Goal: Information Seeking & Learning: Find specific fact

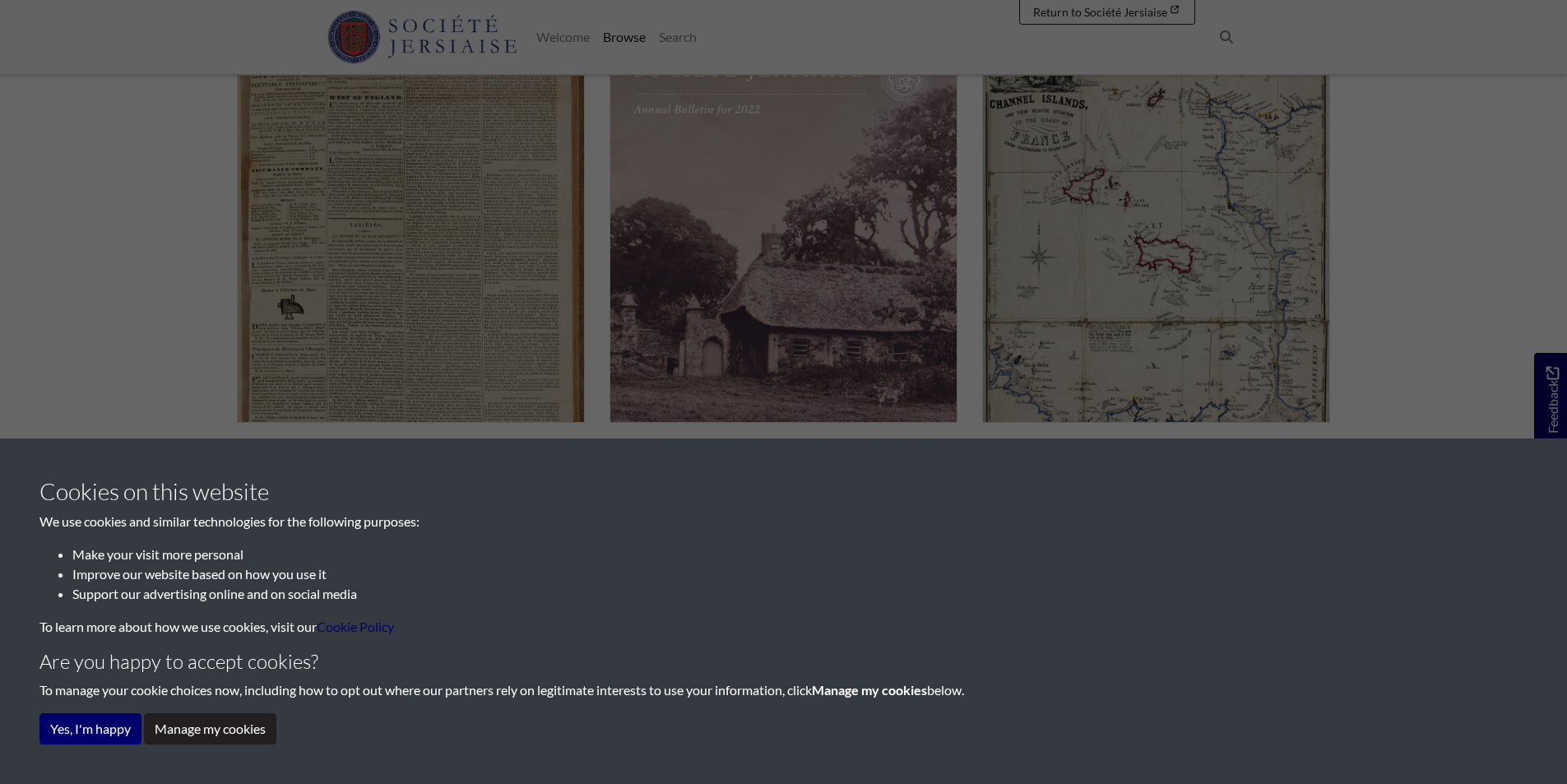
scroll to position [329, 0]
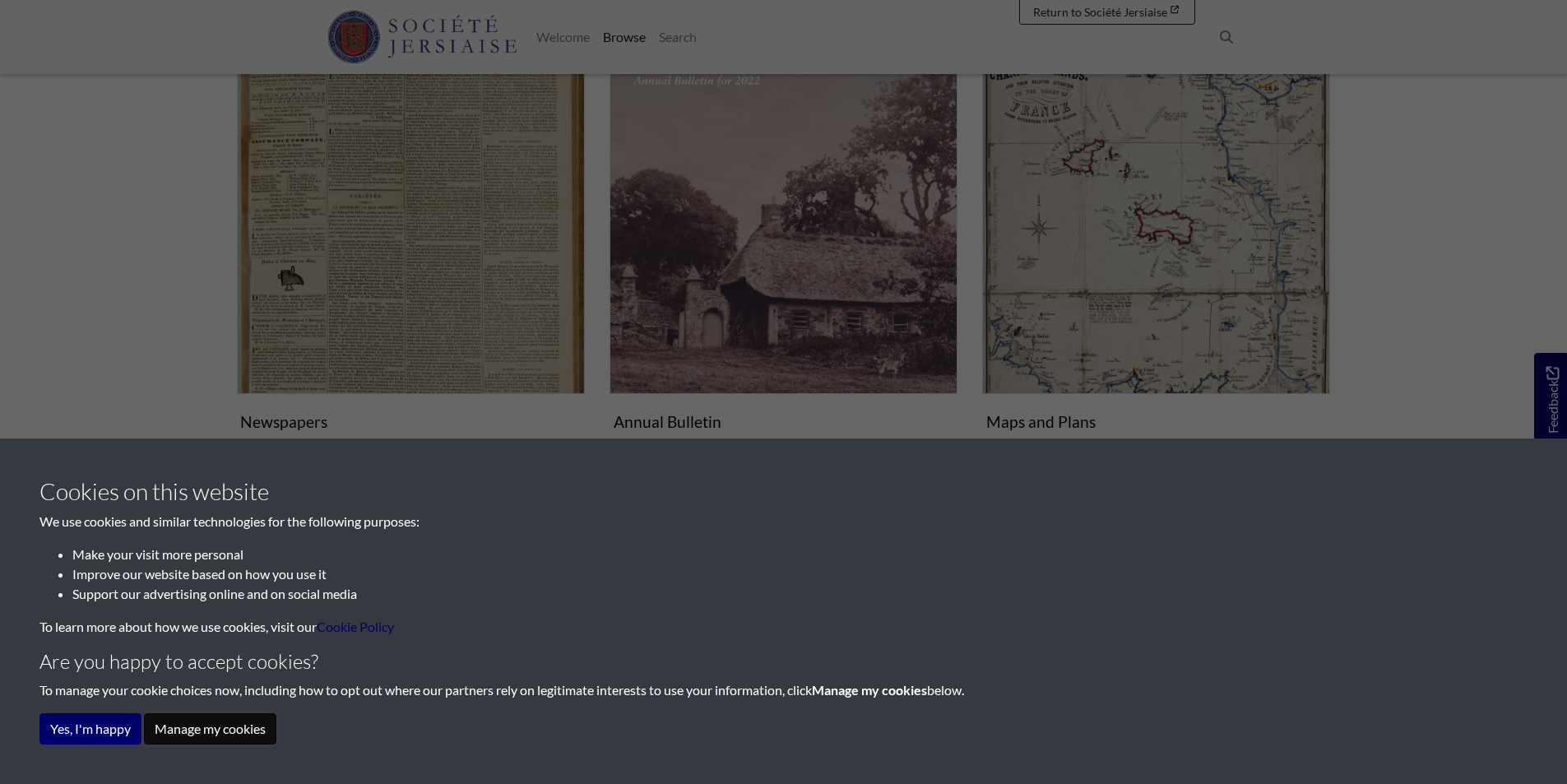
click at [255, 728] on button "Manage my cookies" at bounding box center [210, 729] width 133 height 32
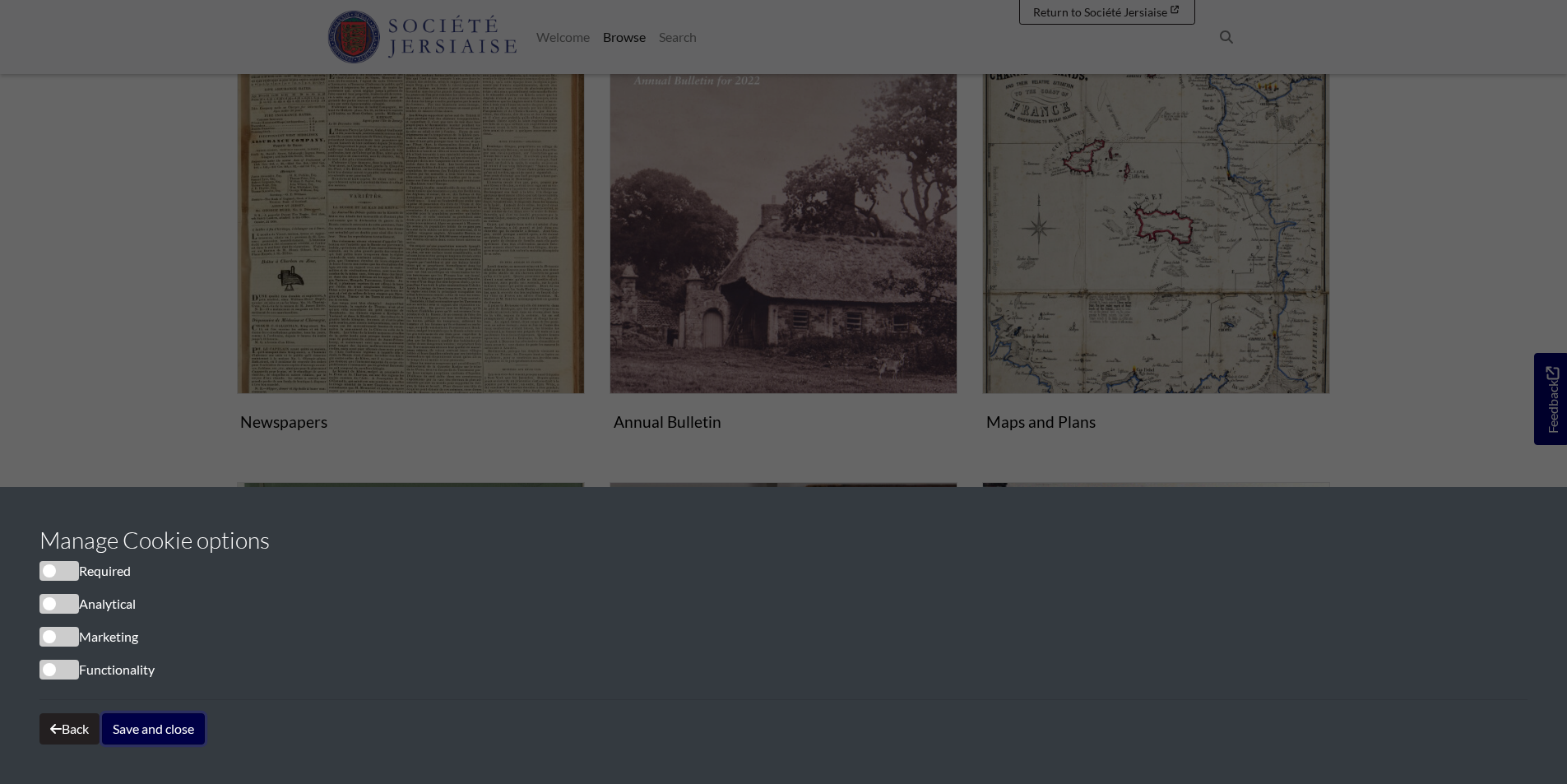
click at [139, 731] on button "Save and close" at bounding box center [153, 729] width 103 height 32
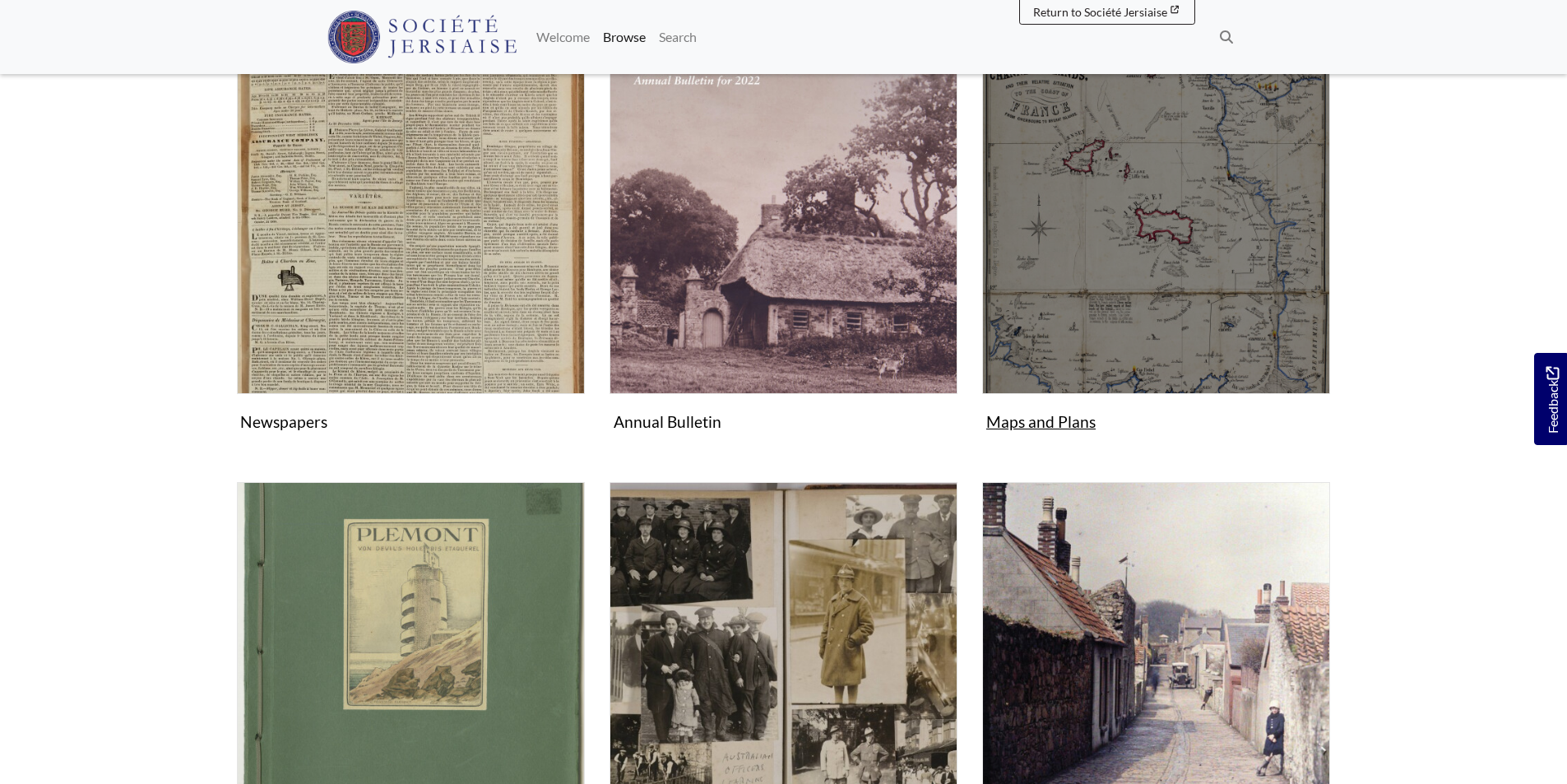
click at [1152, 254] on img "Subcollection" at bounding box center [1156, 219] width 348 height 348
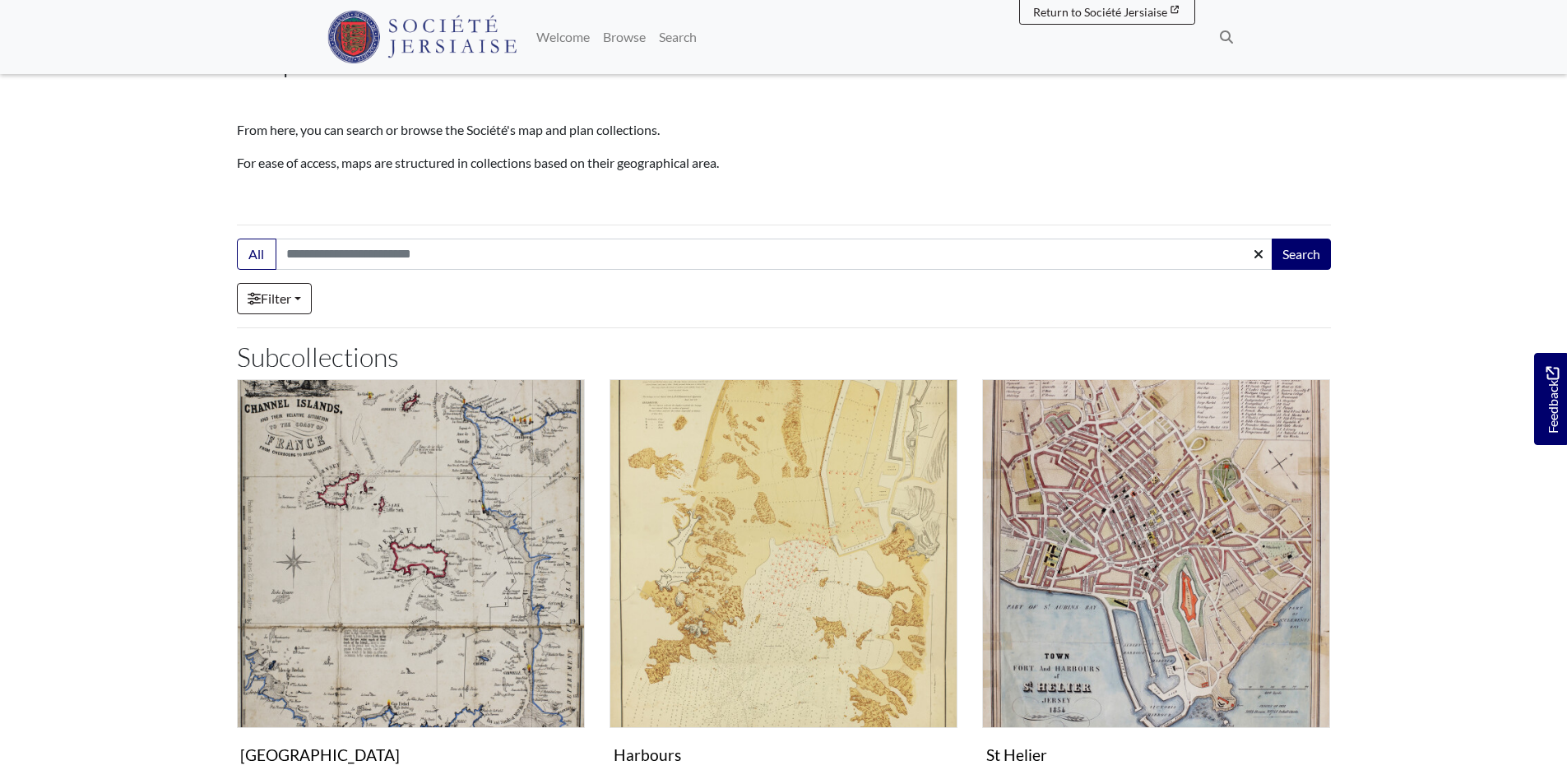
scroll to position [70, 0]
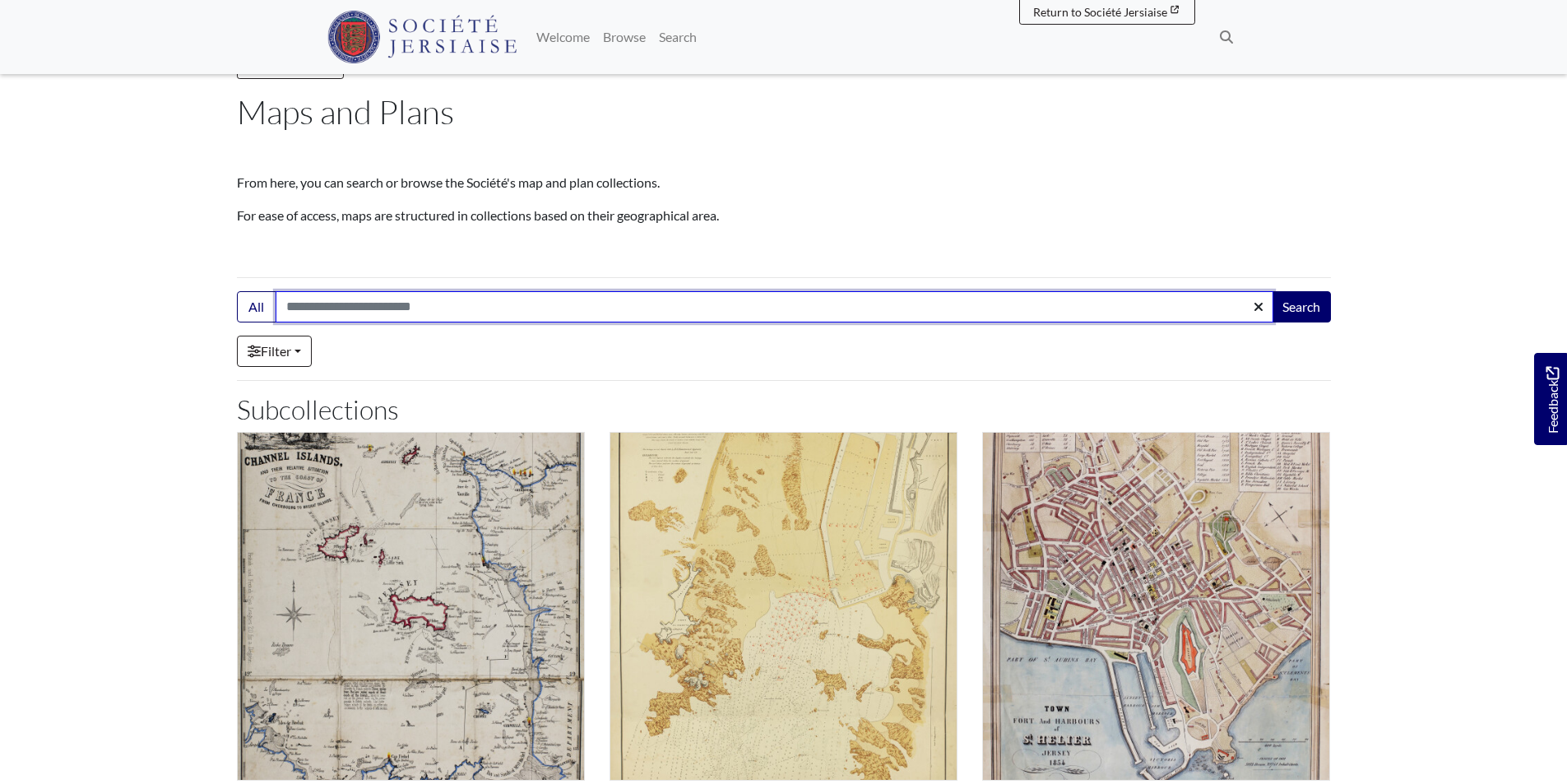
click at [389, 306] on input "Search:" at bounding box center [775, 307] width 998 height 32
click at [1272, 291] on button "Search" at bounding box center [1301, 307] width 59 height 32
click at [327, 306] on input "****" at bounding box center [775, 307] width 998 height 32
type input "*"
type input "******"
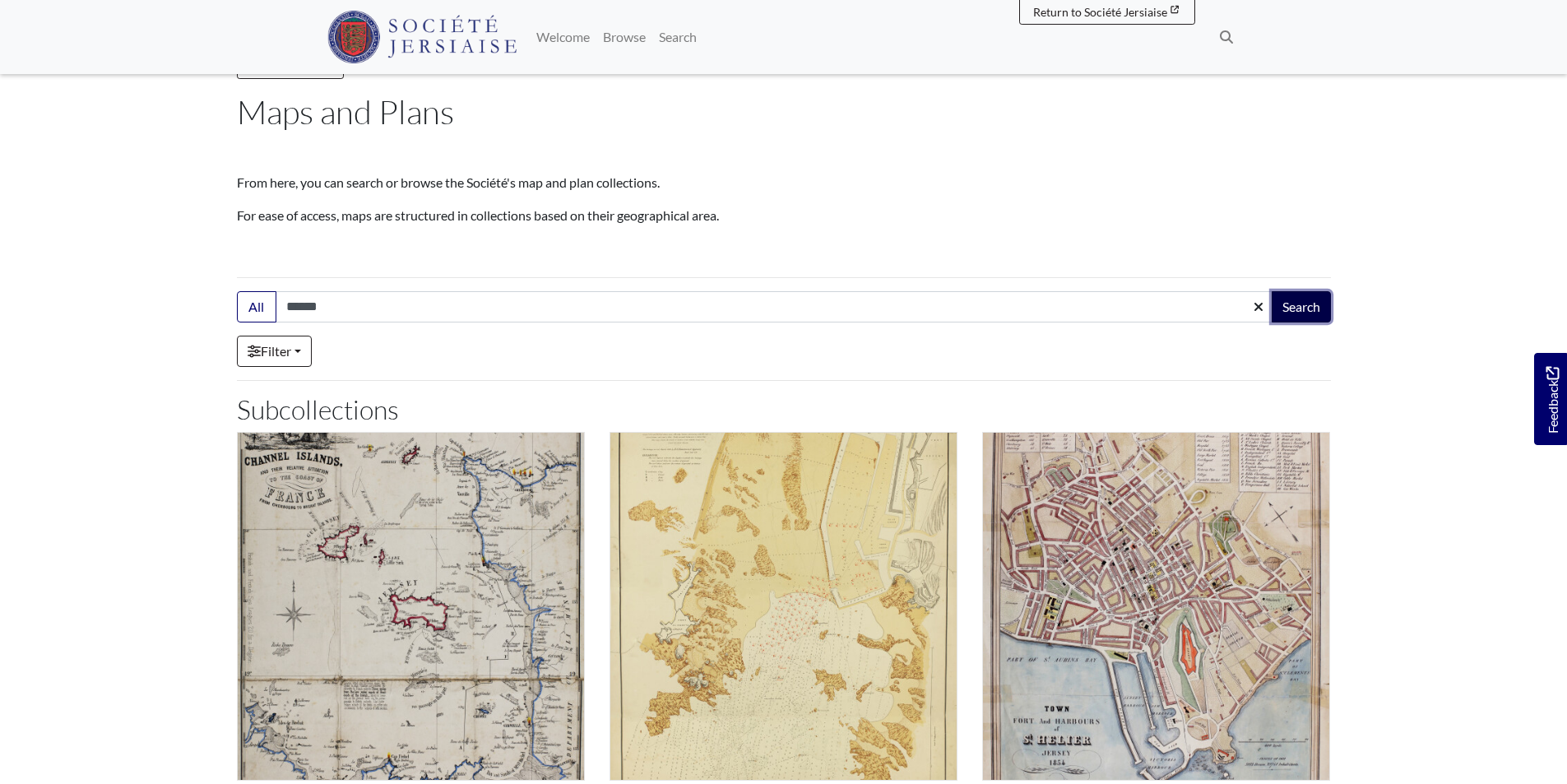
click at [1312, 300] on button "Search" at bounding box center [1301, 307] width 59 height 32
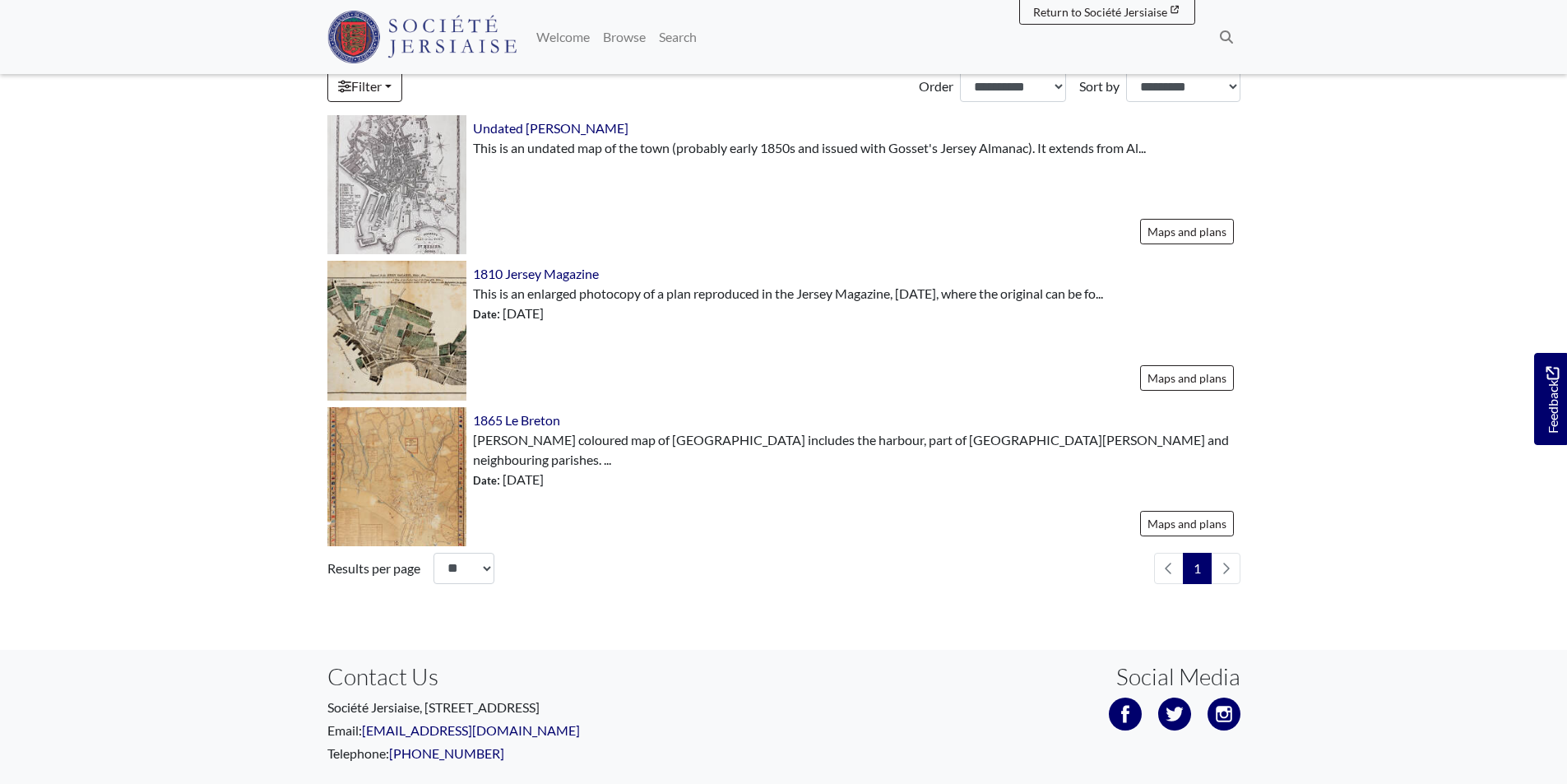
scroll to position [601, 0]
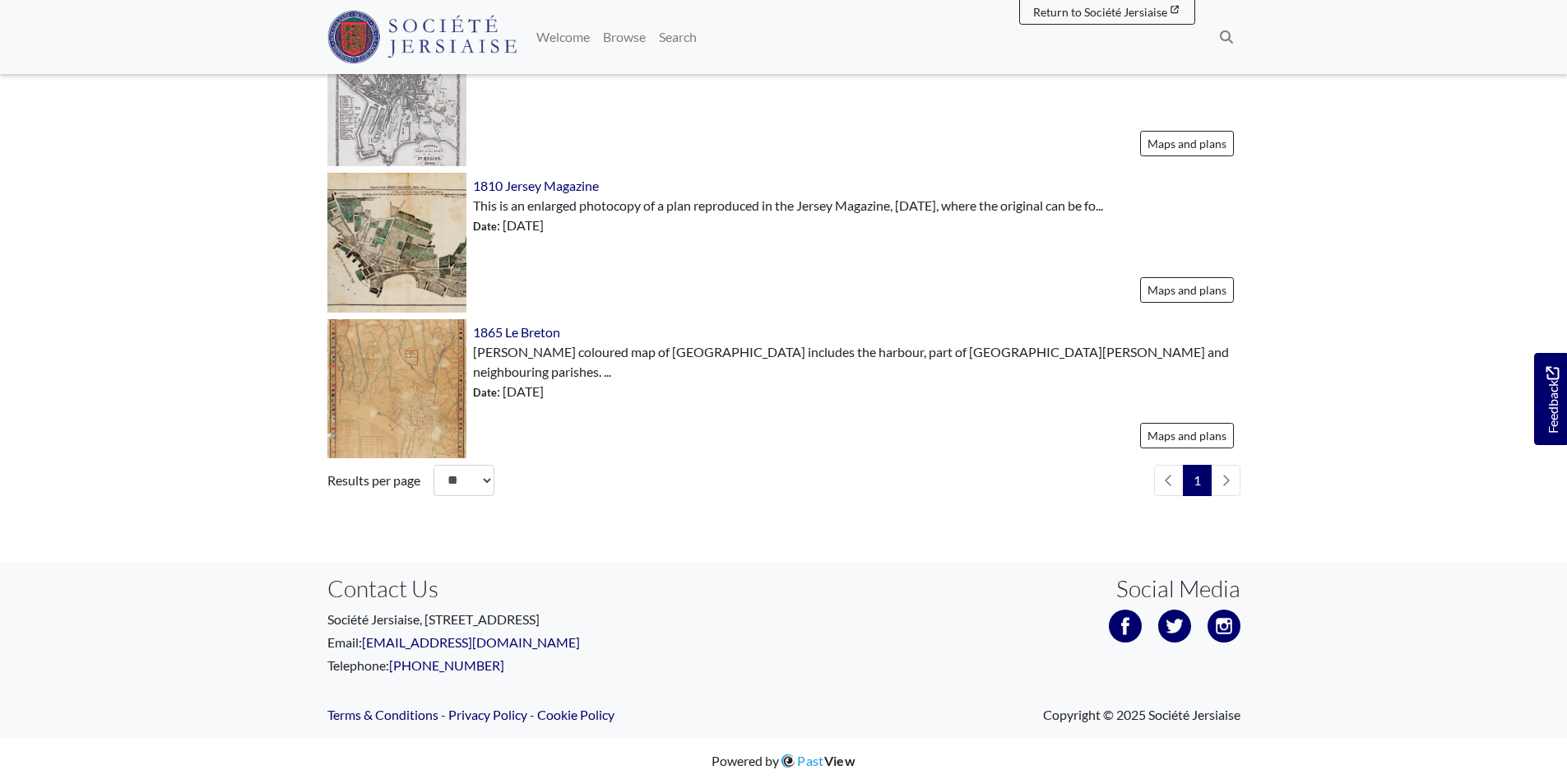
click at [1227, 478] on li "pagination" at bounding box center [1226, 480] width 29 height 32
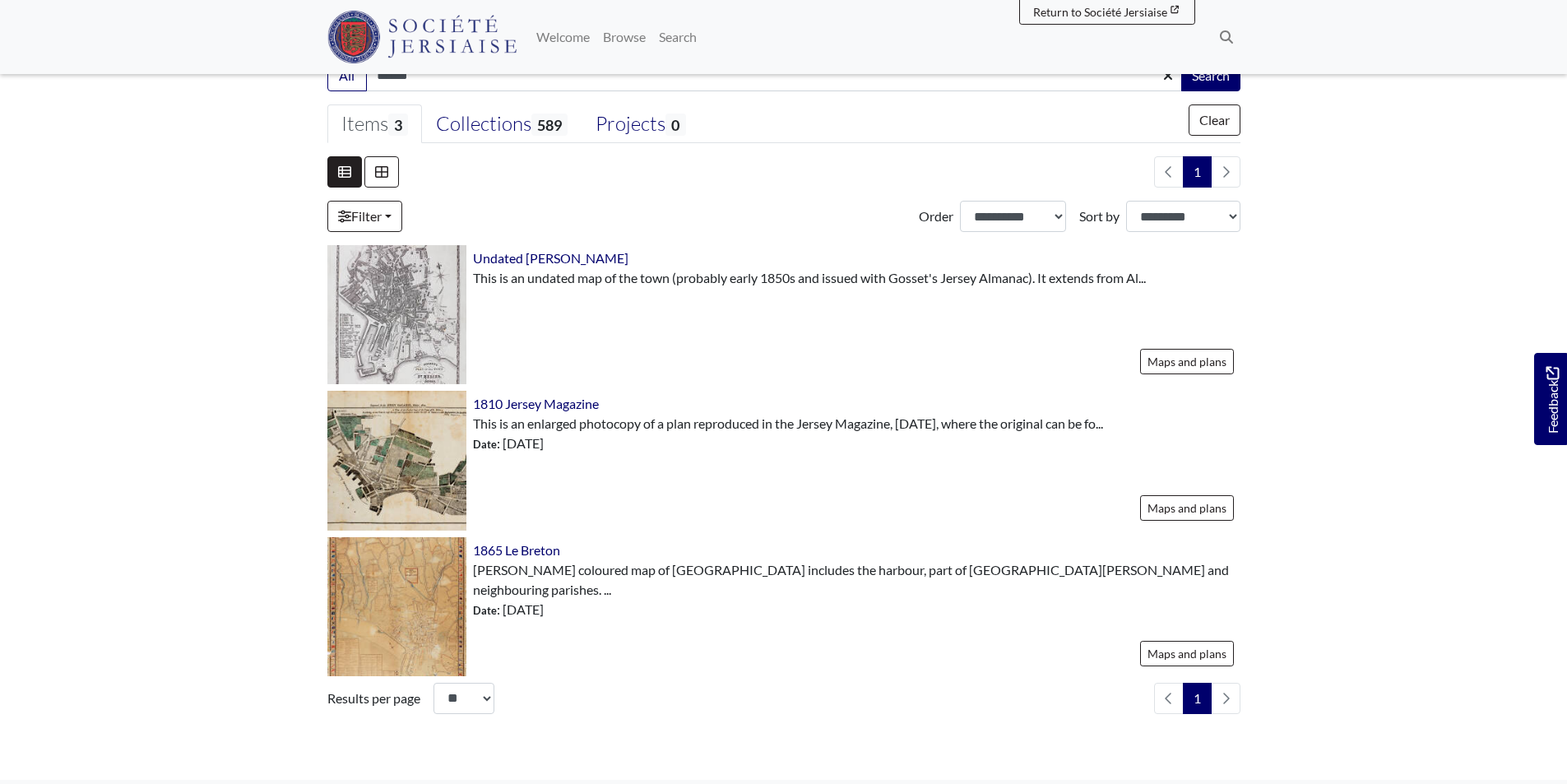
scroll to position [354, 0]
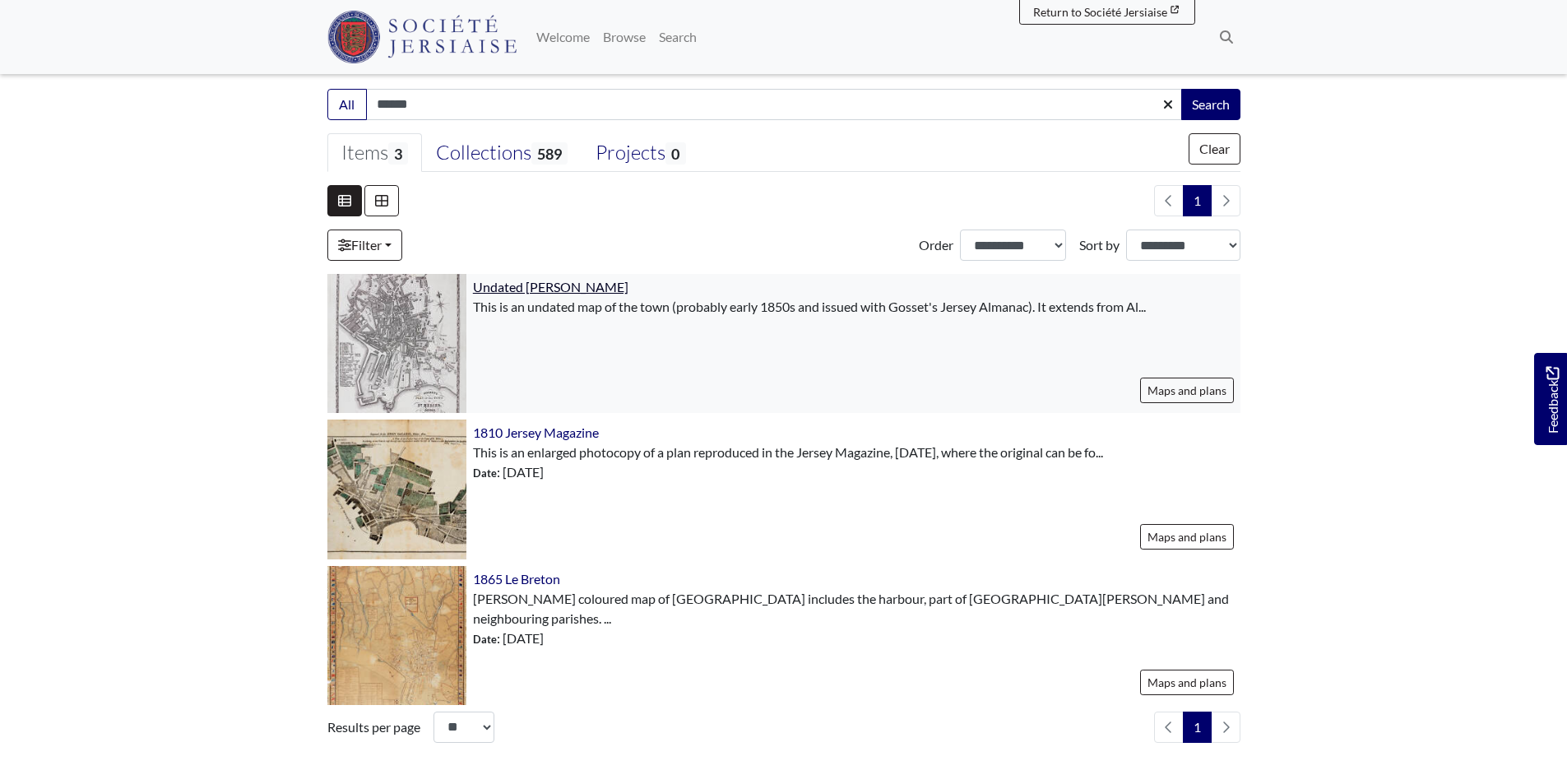
click at [538, 284] on span "Undated [PERSON_NAME]" at bounding box center [551, 287] width 155 height 16
